Goal: Transaction & Acquisition: Purchase product/service

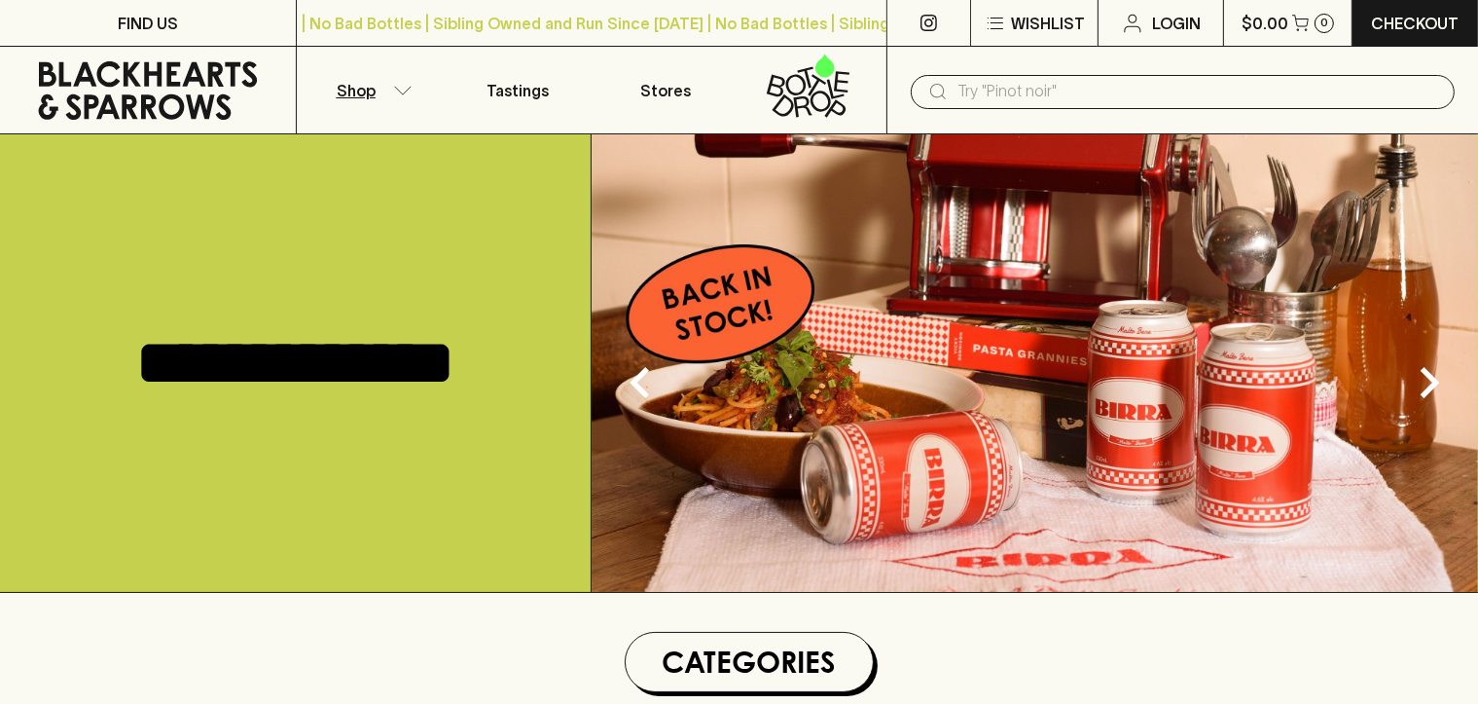
click at [355, 91] on p "Shop" at bounding box center [356, 90] width 39 height 23
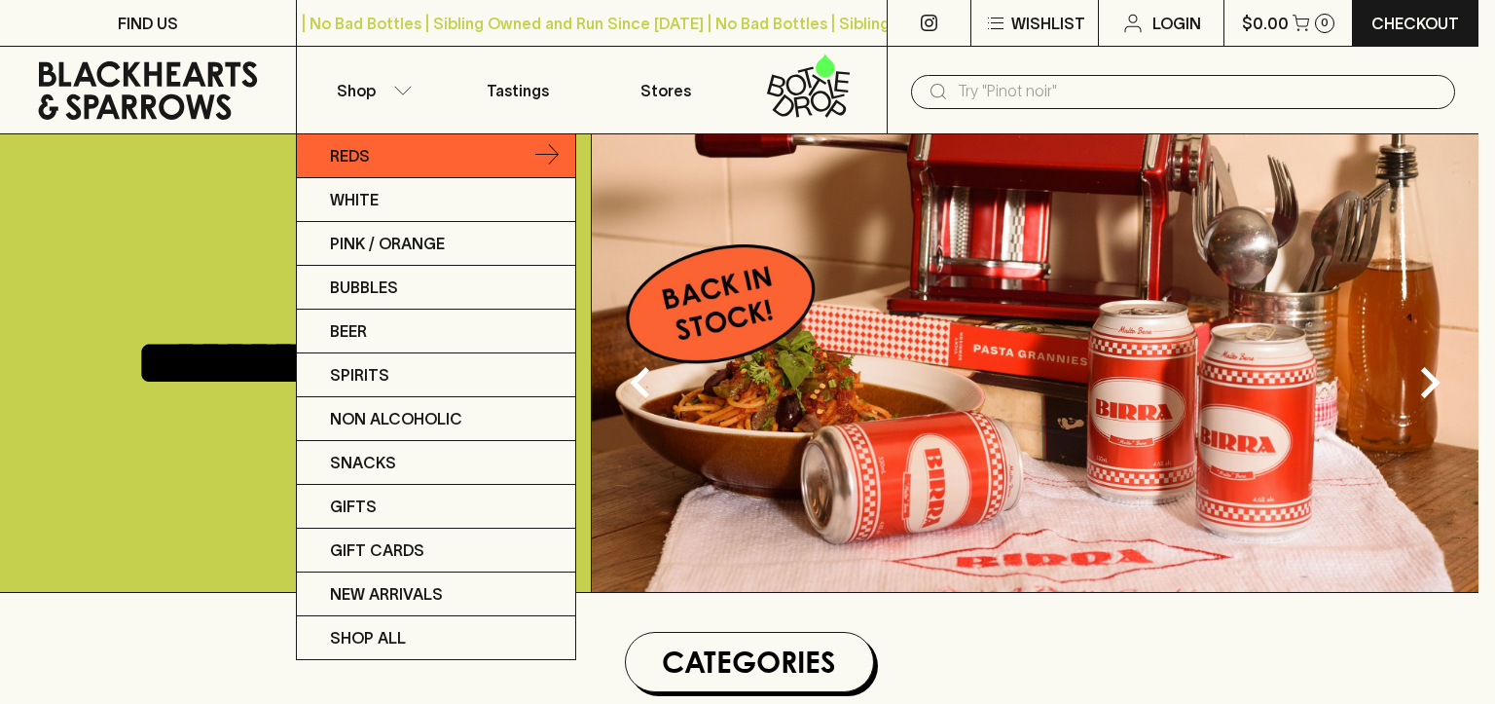
click at [402, 160] on link "Reds" at bounding box center [436, 156] width 278 height 44
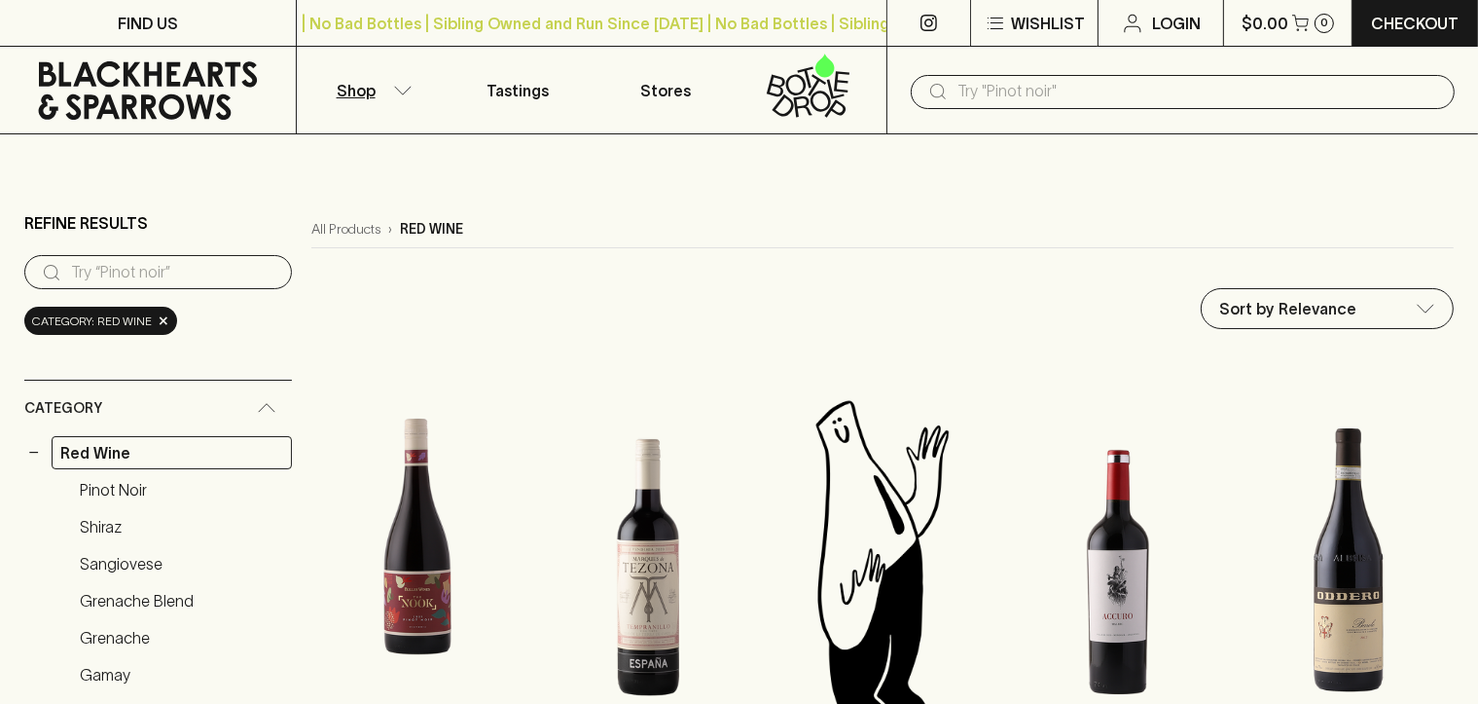
scroll to position [389, 0]
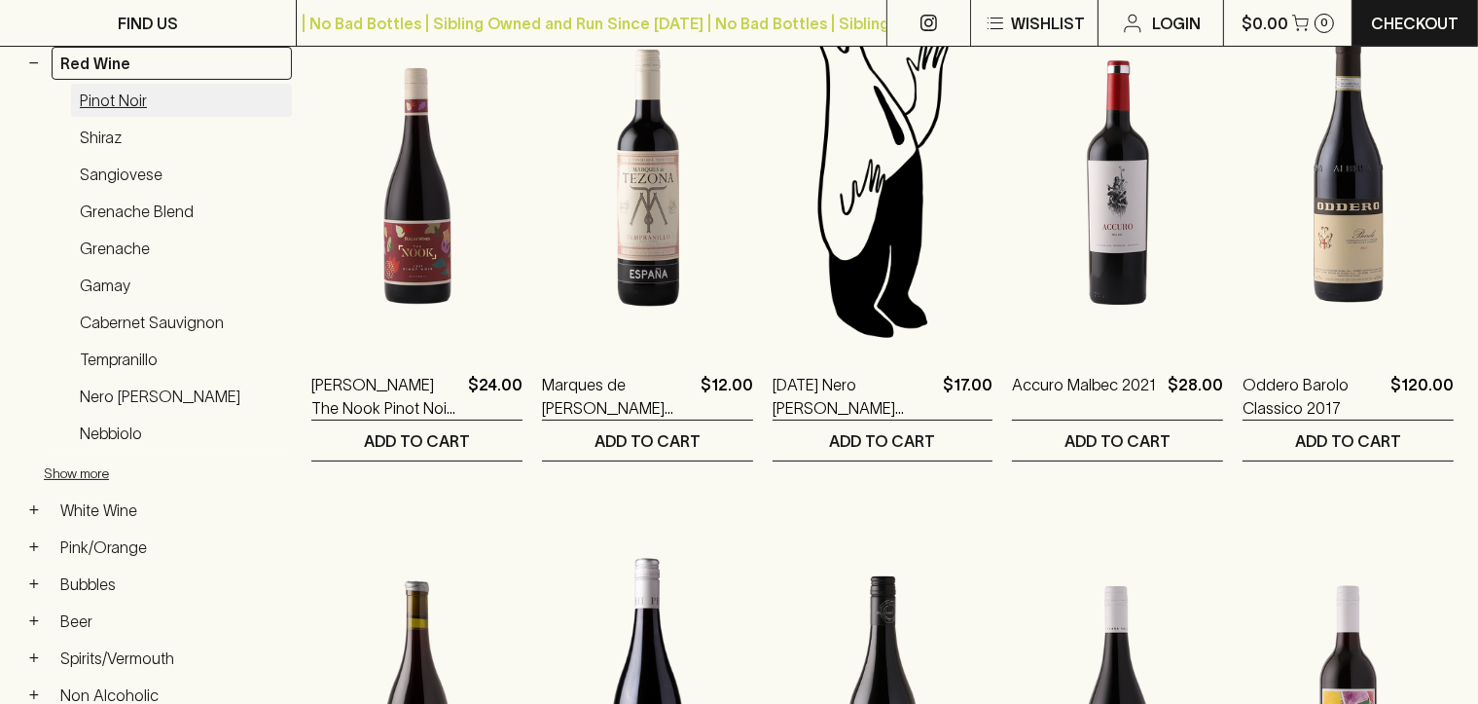
click at [125, 108] on link "Pinot Noir" at bounding box center [181, 100] width 221 height 33
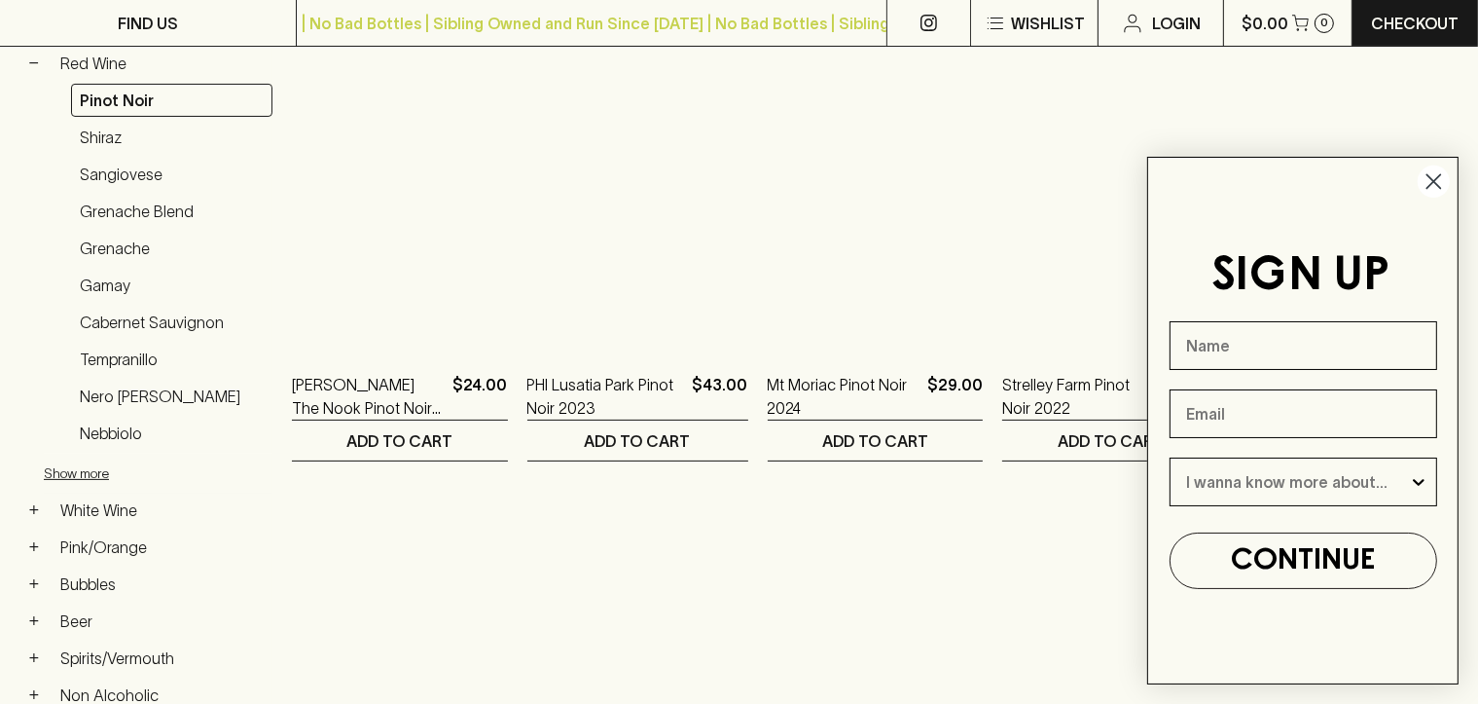
scroll to position [97, 0]
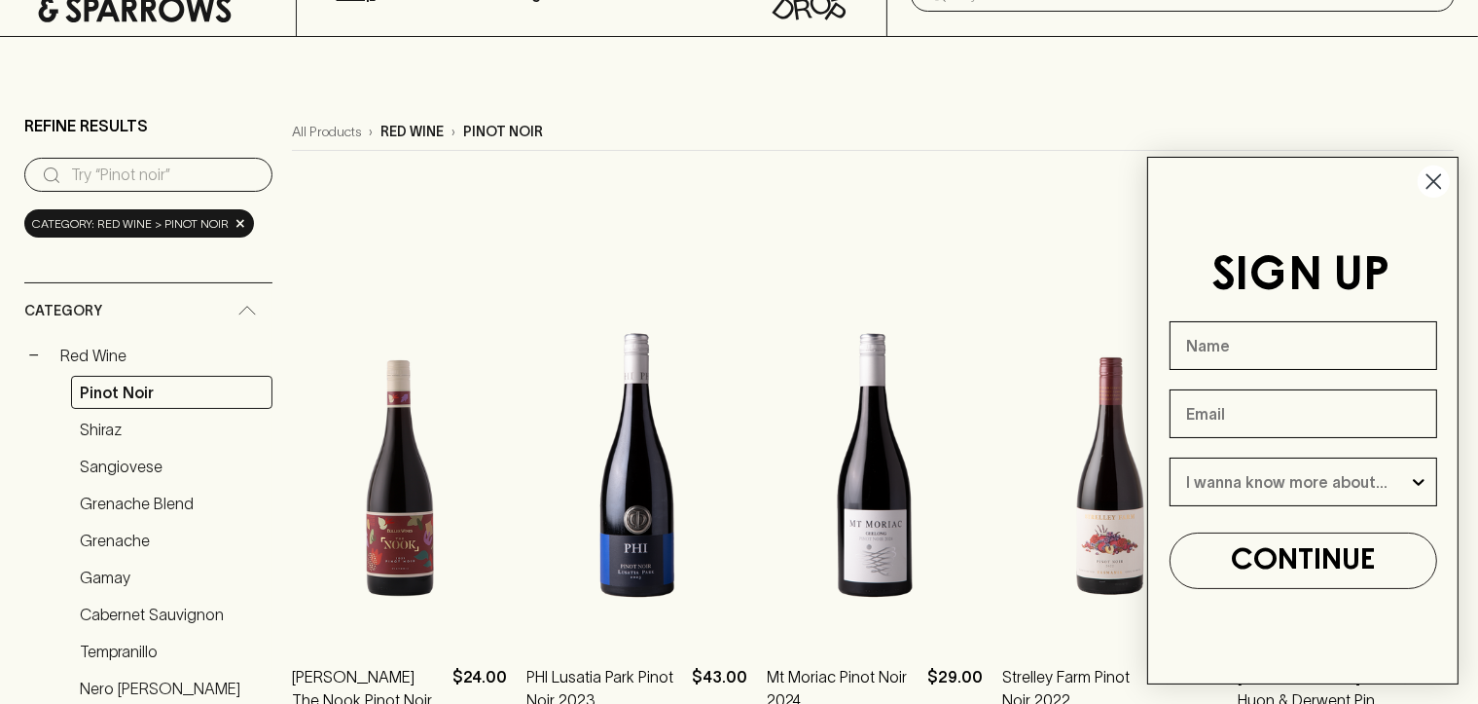
click at [1442, 181] on circle "Close dialog" at bounding box center [1434, 181] width 32 height 32
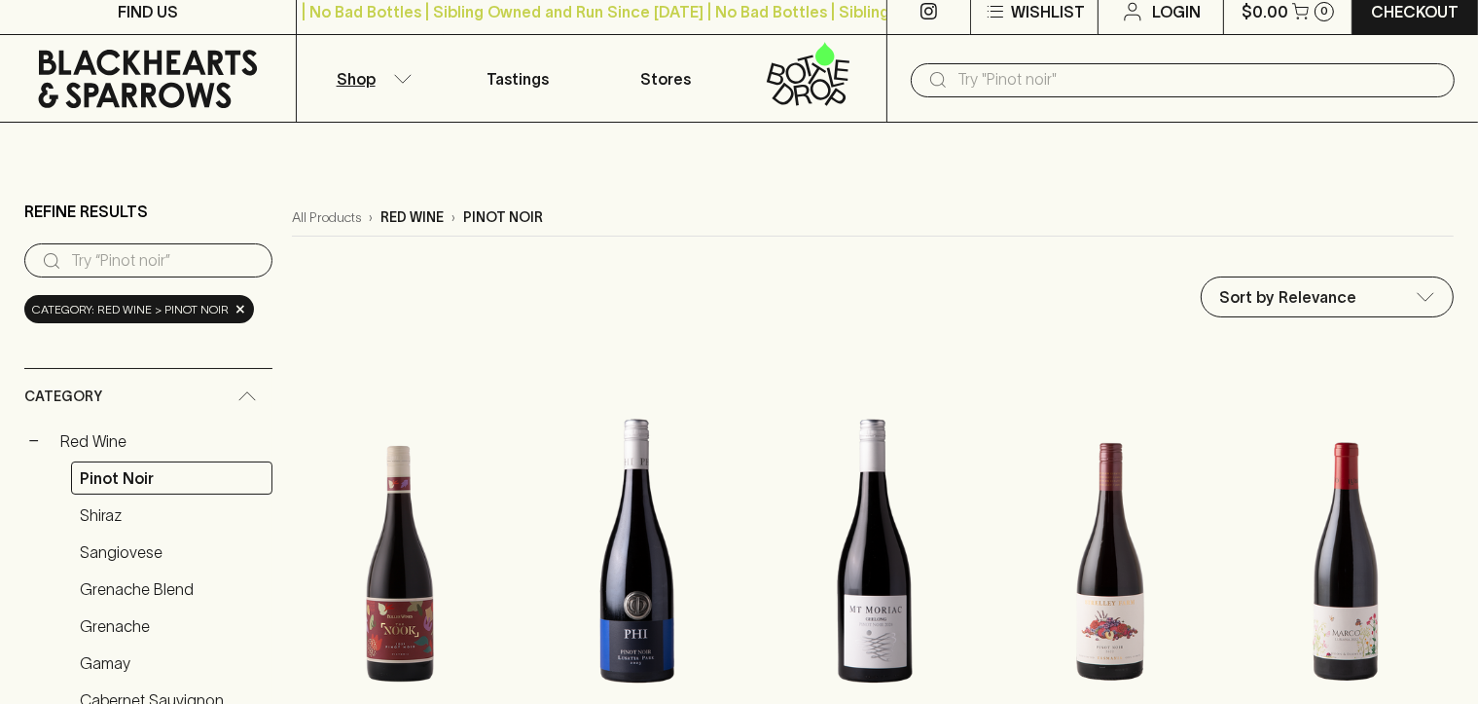
scroll to position [0, 0]
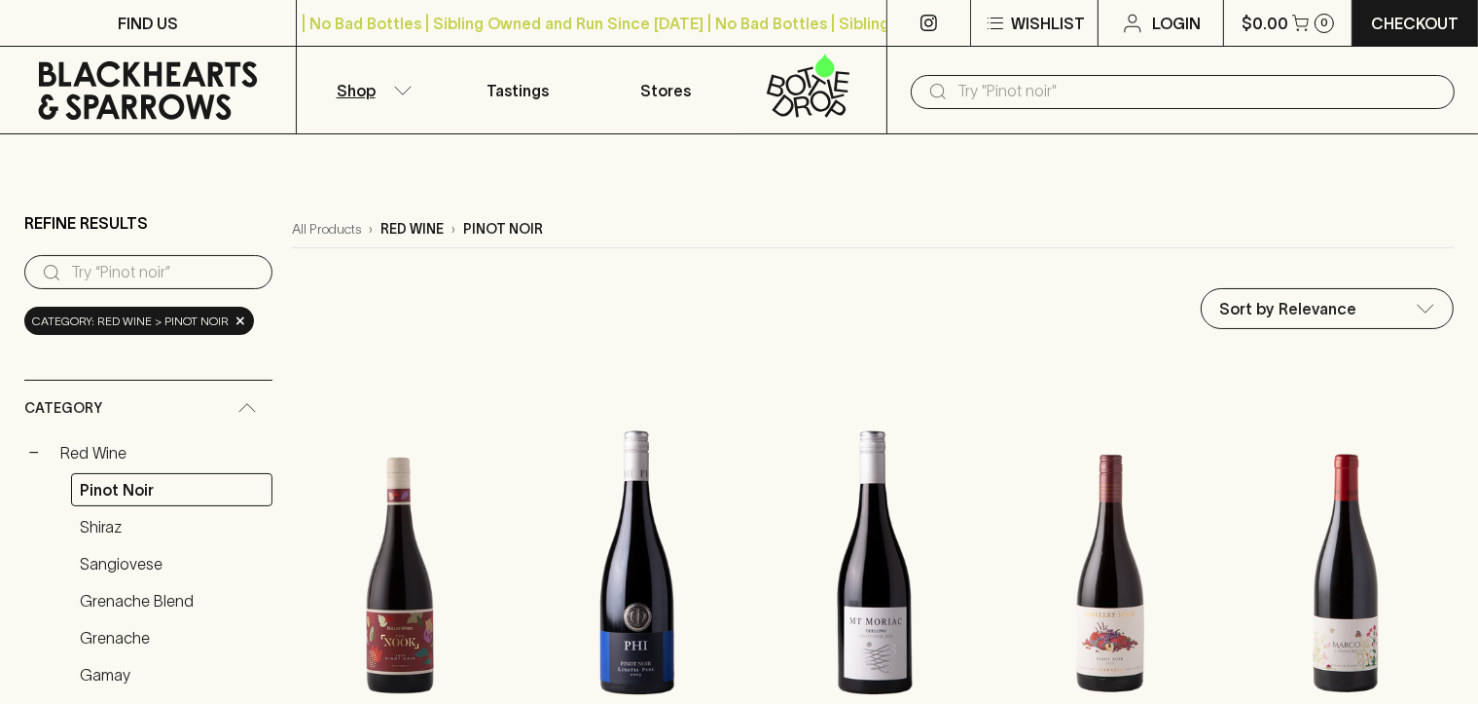
click at [1208, 88] on input "text" at bounding box center [1199, 91] width 482 height 31
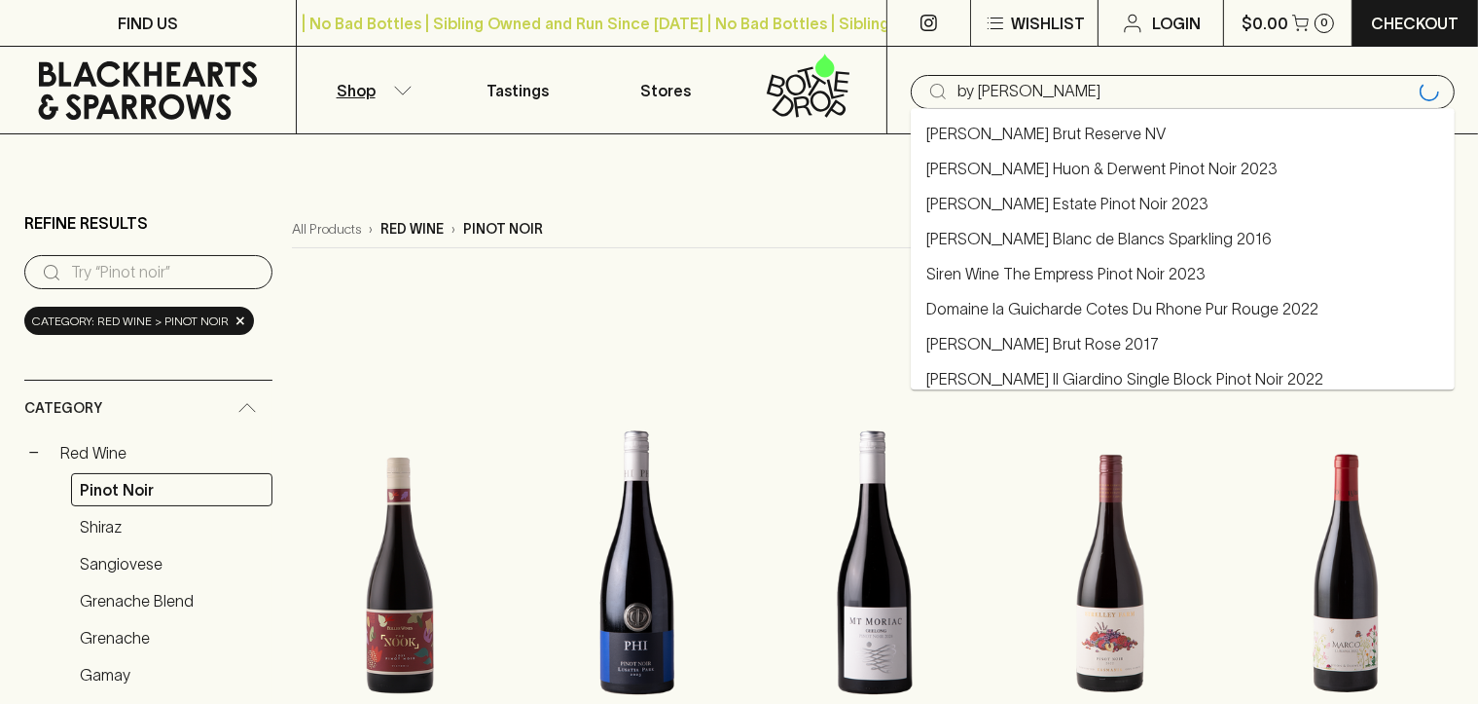
type input "by [PERSON_NAME]"
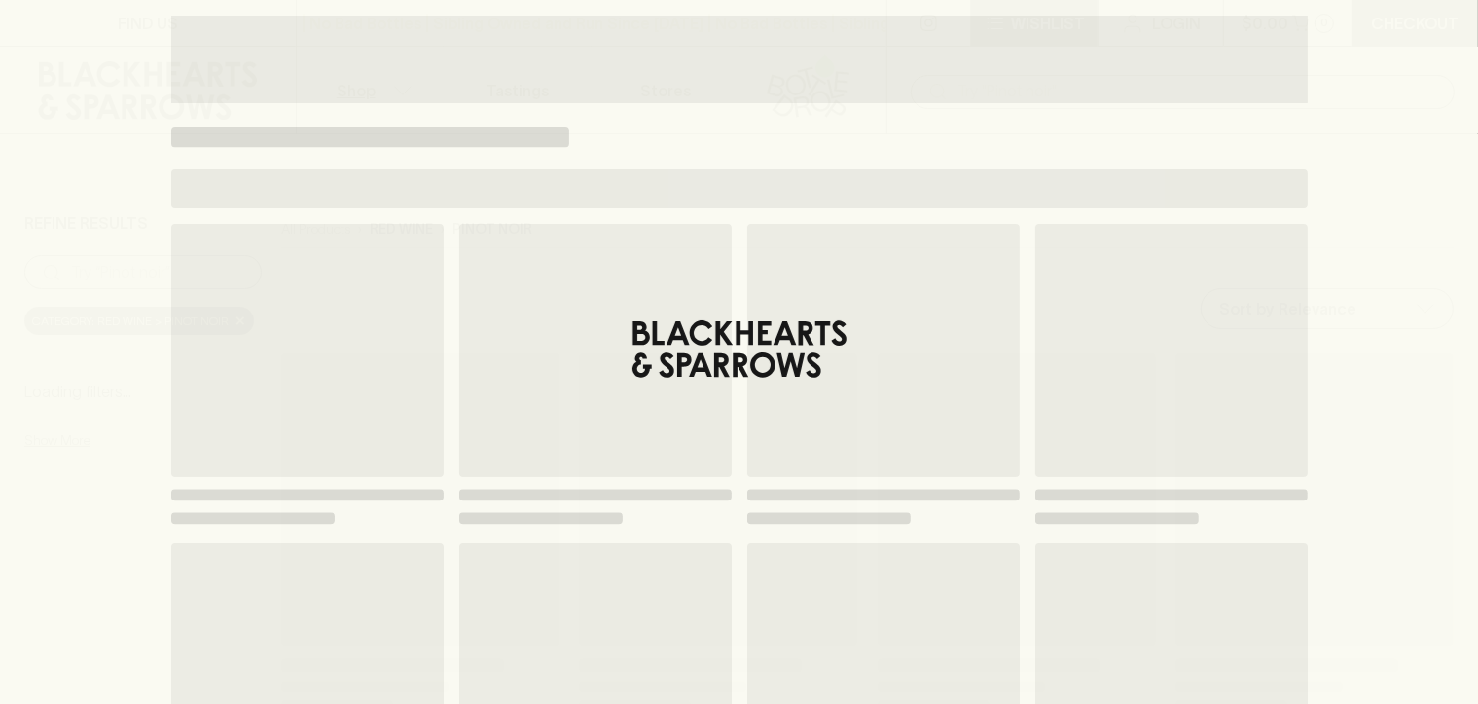
scroll to position [389, 0]
